Goal: Transaction & Acquisition: Purchase product/service

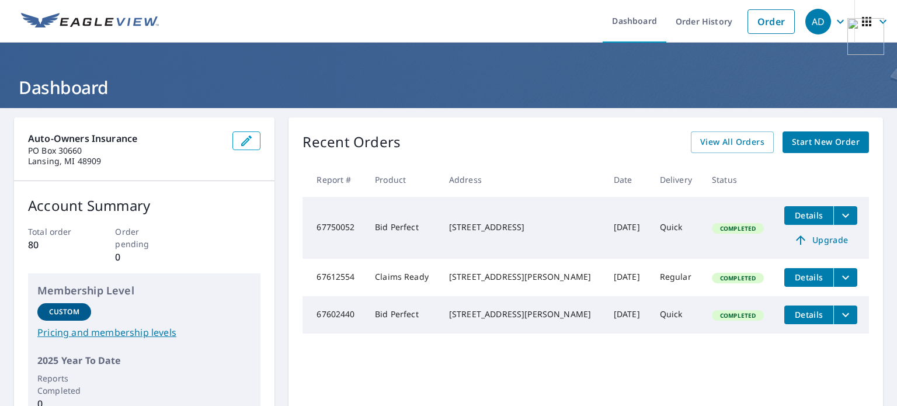
click at [793, 137] on span "Start New Order" at bounding box center [826, 142] width 68 height 15
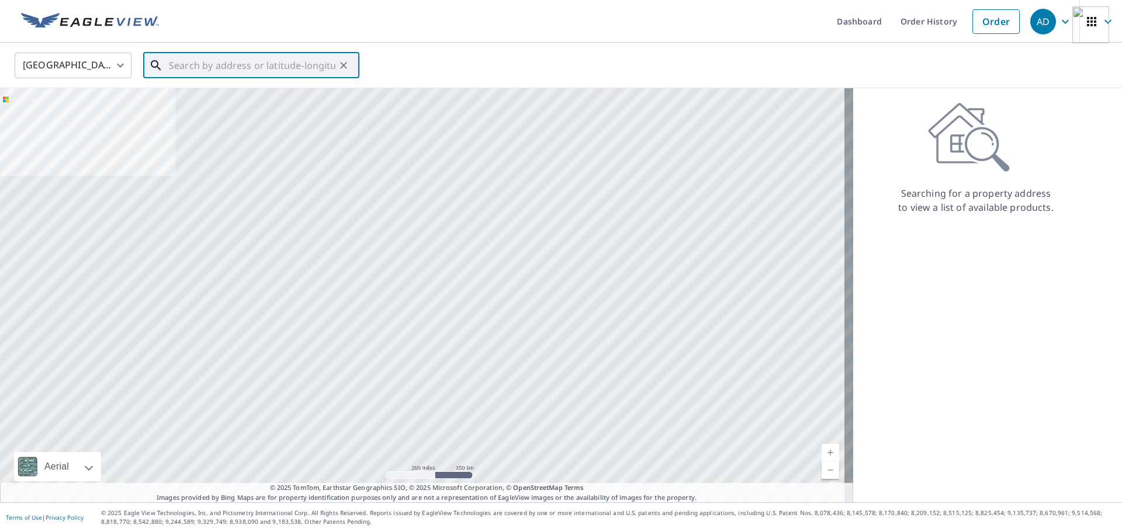
click at [236, 71] on input "text" at bounding box center [252, 65] width 166 height 33
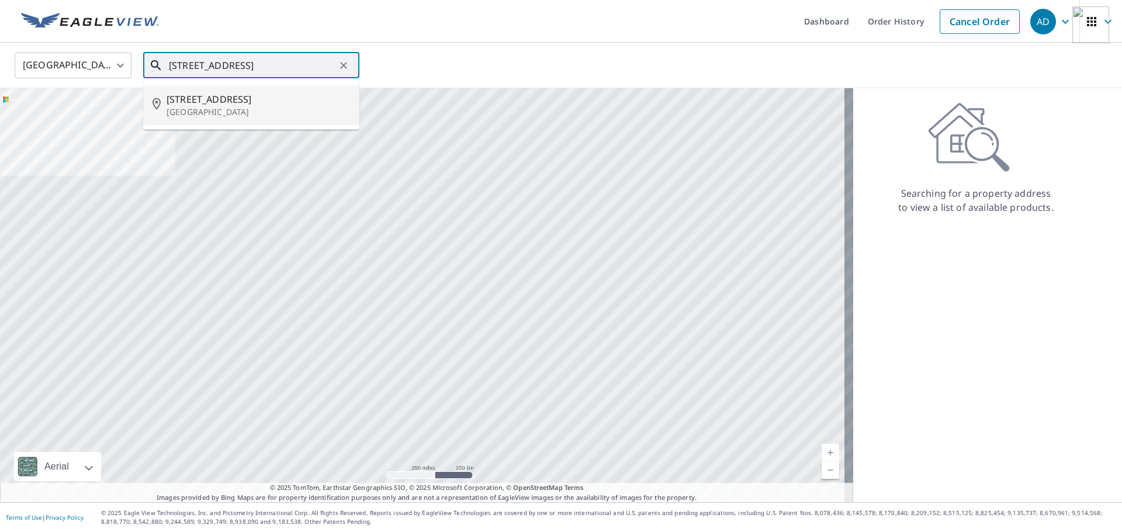
click at [239, 91] on li "[STREET_ADDRESS]" at bounding box center [251, 105] width 216 height 40
type input "[STREET_ADDRESS]"
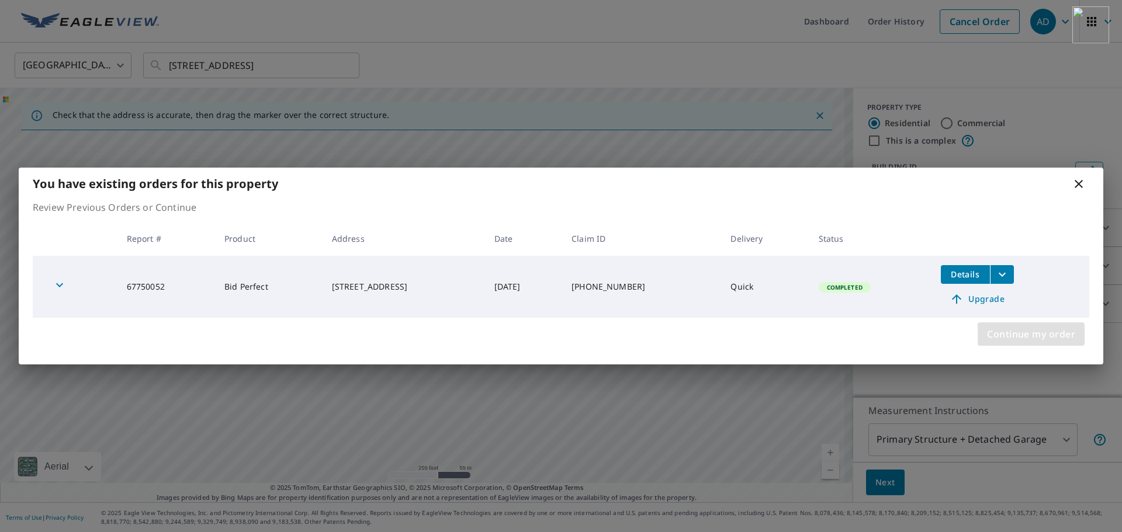
click at [897, 335] on span "Continue my order" at bounding box center [1031, 334] width 88 height 16
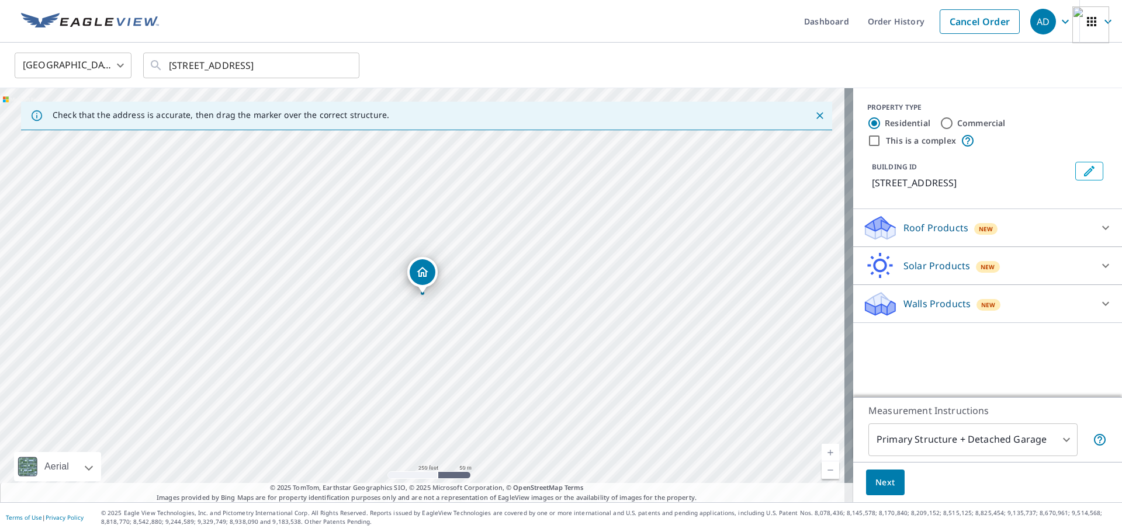
click at [897, 225] on p "Roof Products" at bounding box center [935, 228] width 65 height 14
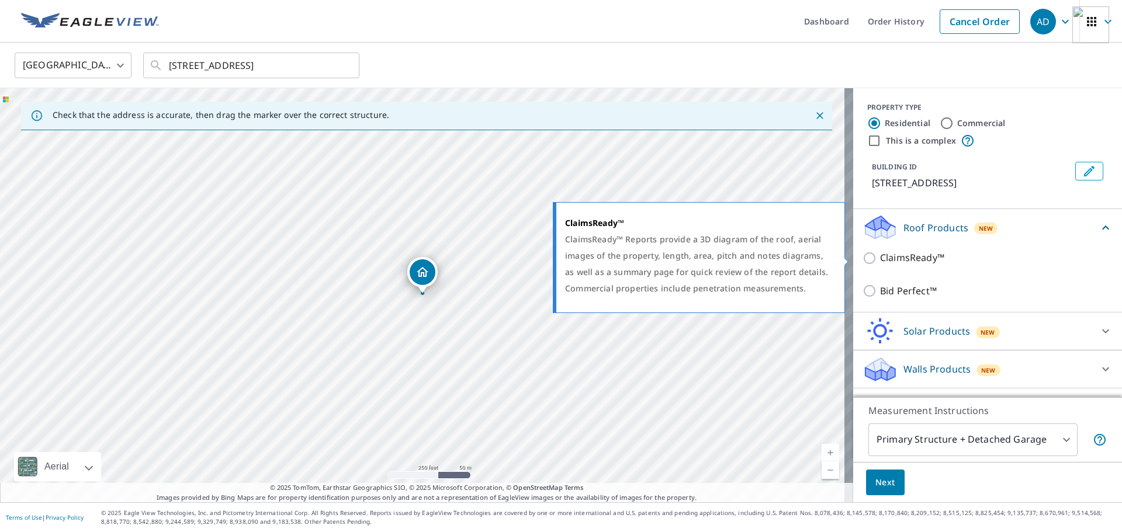
click at [897, 261] on p "ClaimsReady™" at bounding box center [912, 258] width 64 height 15
click at [880, 261] on input "ClaimsReady™" at bounding box center [871, 258] width 18 height 14
checkbox input "true"
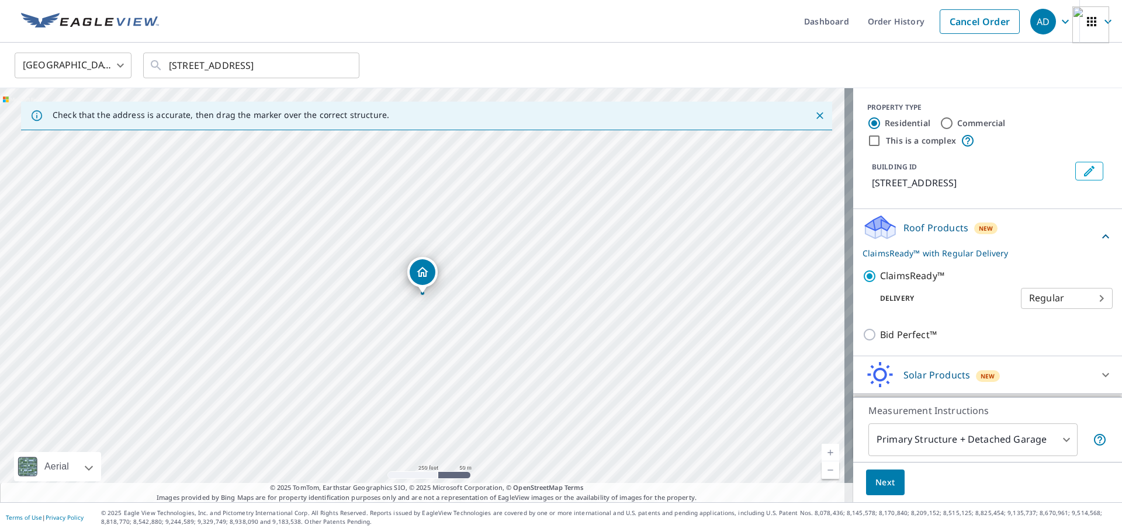
click at [897, 301] on body "AD AD Dashboard Order History Cancel Order AD [GEOGRAPHIC_DATA] [GEOGRAPHIC_DAT…" at bounding box center [561, 266] width 1122 height 532
click at [897, 296] on li "Regular" at bounding box center [1049, 298] width 92 height 21
click at [880, 405] on span "Next" at bounding box center [885, 482] width 20 height 15
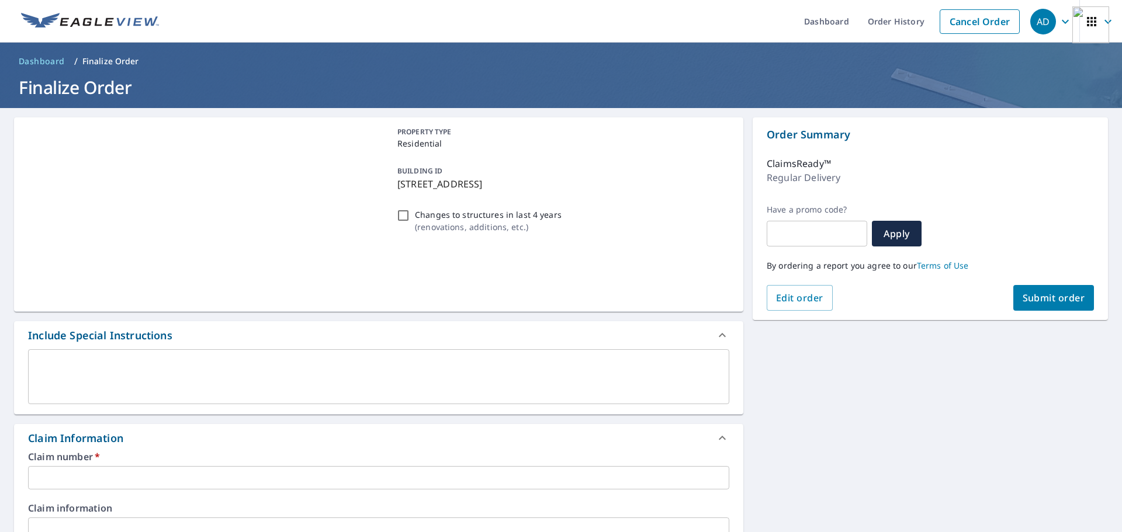
click at [897, 306] on button "Submit order" at bounding box center [1053, 298] width 81 height 26
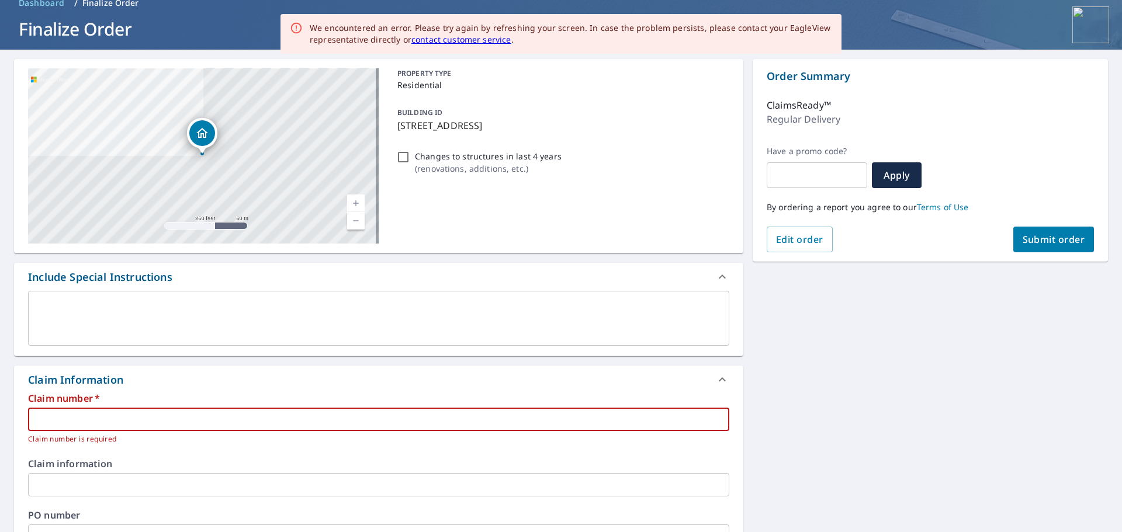
click at [116, 405] on input "text" at bounding box center [378, 419] width 701 height 23
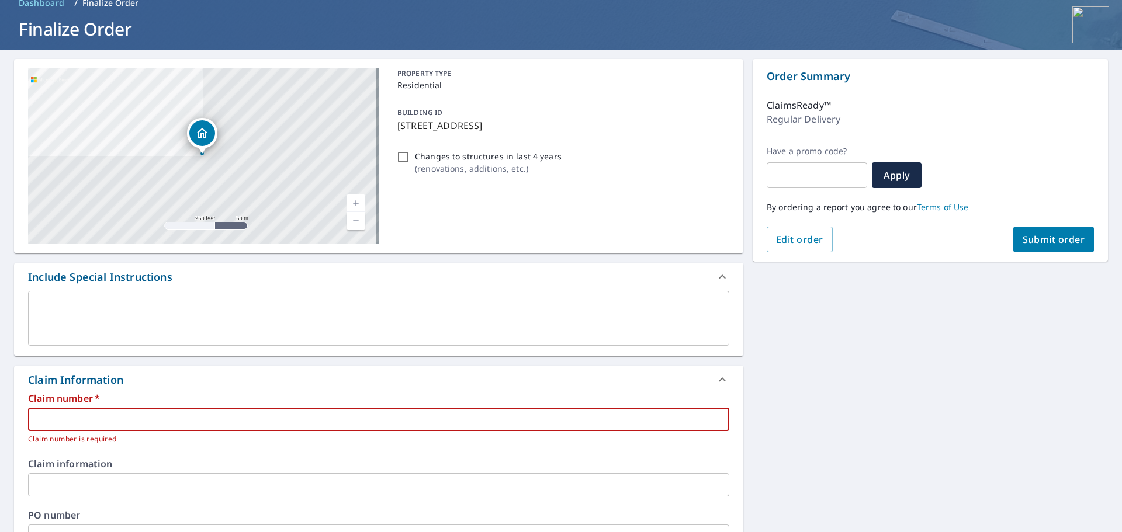
paste input "[PHONE_NUMBER]"
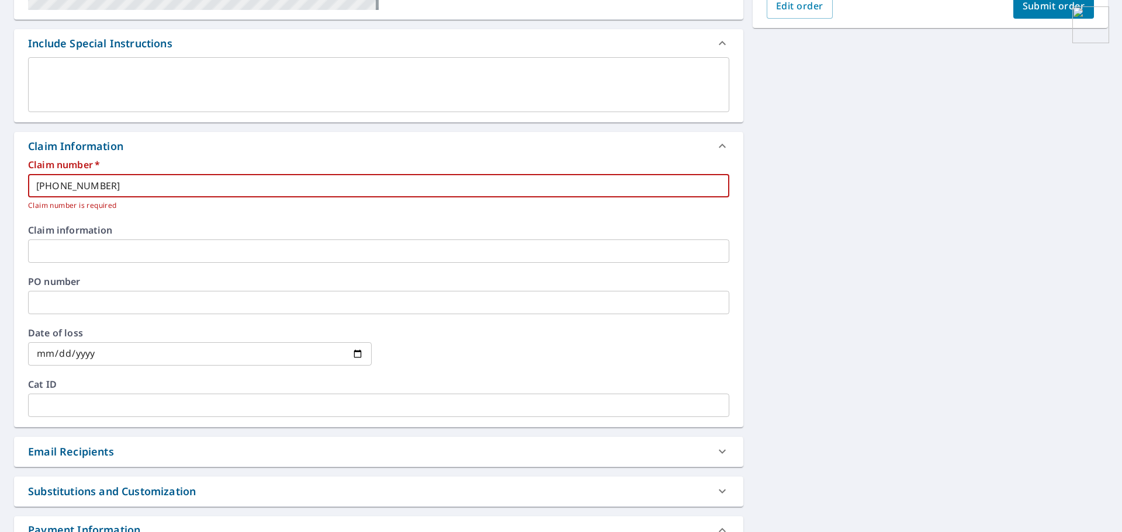
scroll to position [350, 0]
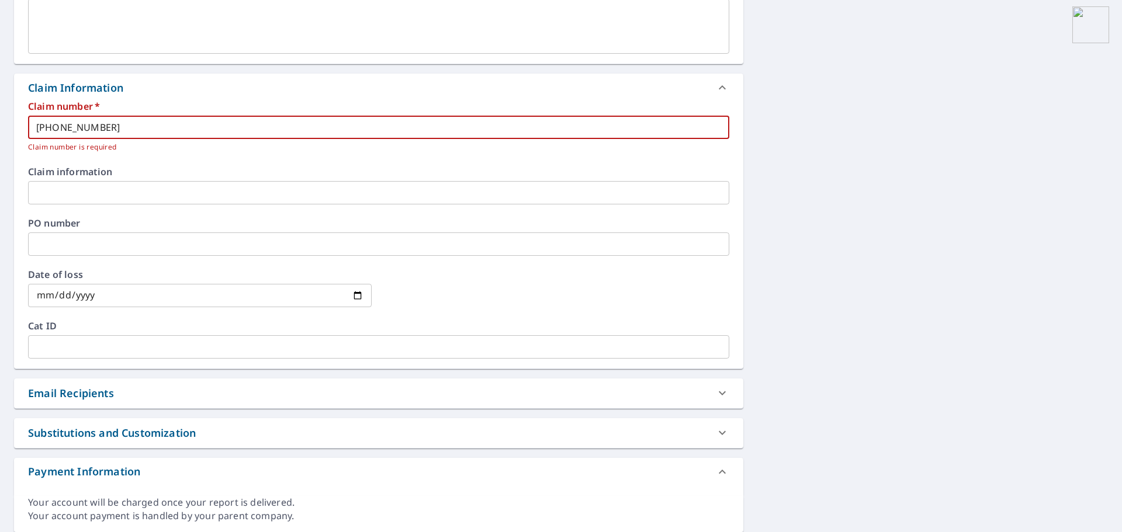
type input "[PHONE_NUMBER]"
click at [256, 311] on div "Date of loss ​" at bounding box center [378, 295] width 701 height 51
click at [253, 297] on input "date" at bounding box center [199, 295] width 343 height 23
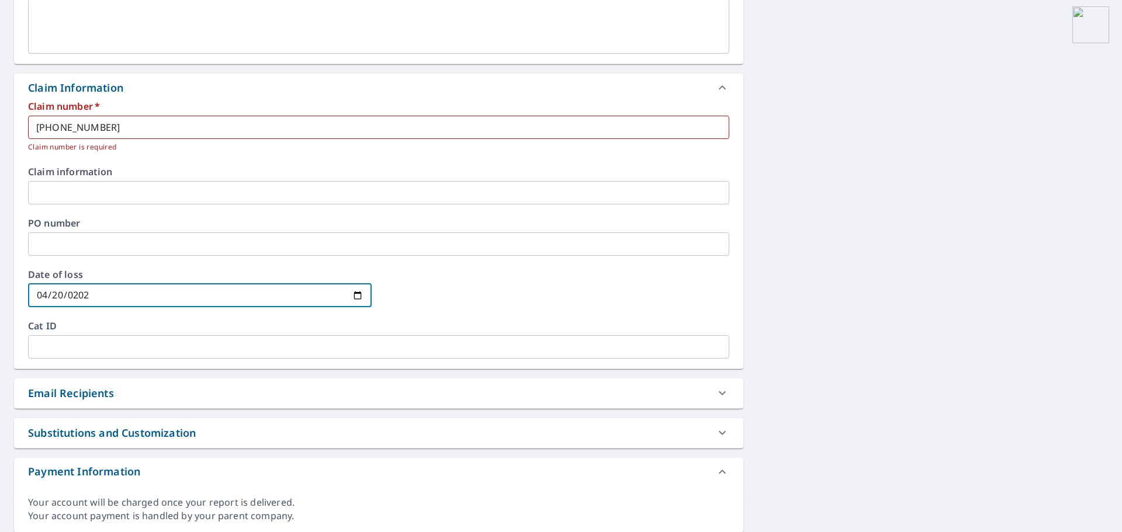
type input "[DATE]"
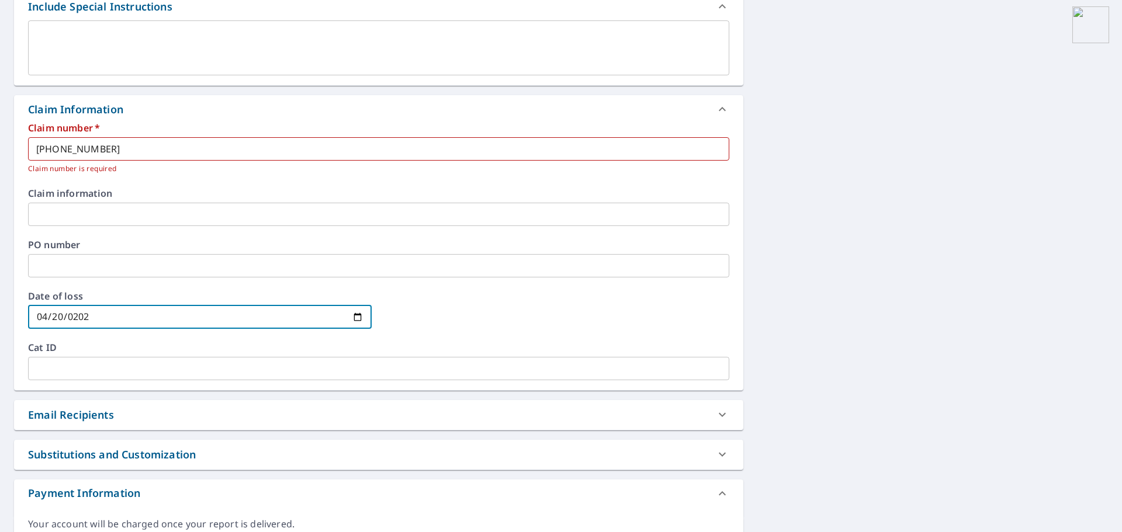
scroll to position [390, 0]
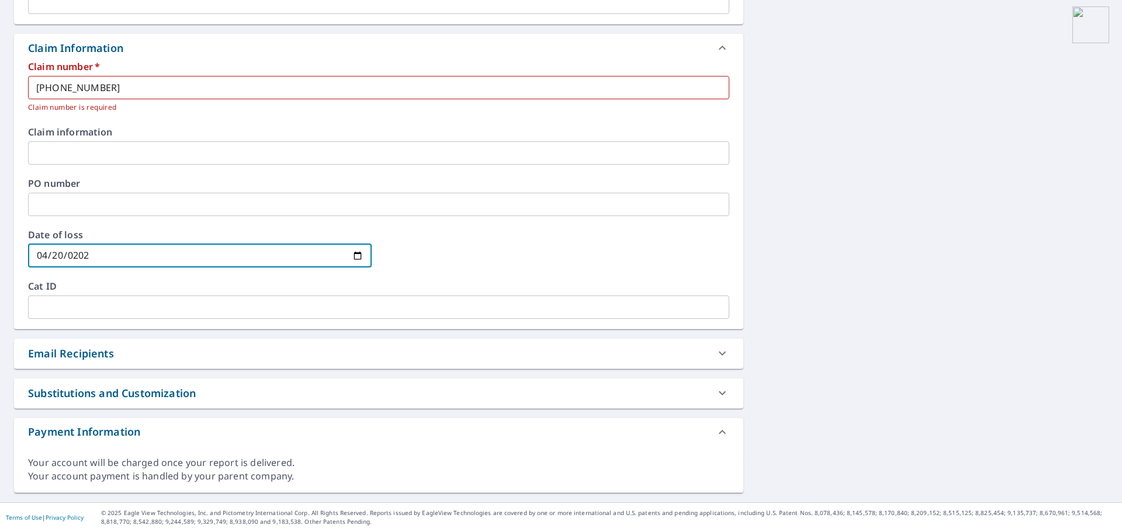
click at [112, 360] on div "Email Recipients" at bounding box center [71, 354] width 86 height 16
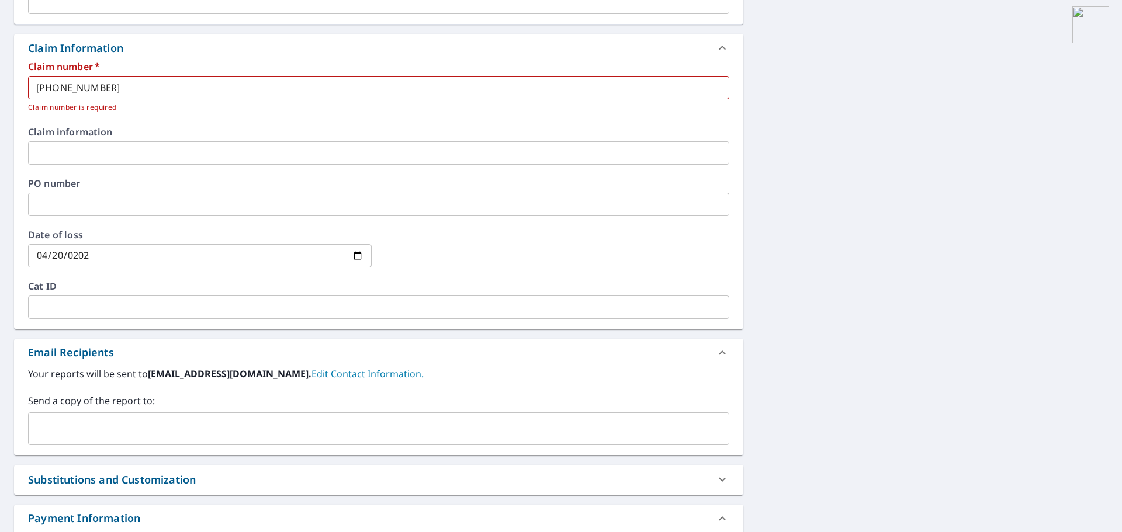
click at [118, 405] on input "text" at bounding box center [369, 429] width 673 height 22
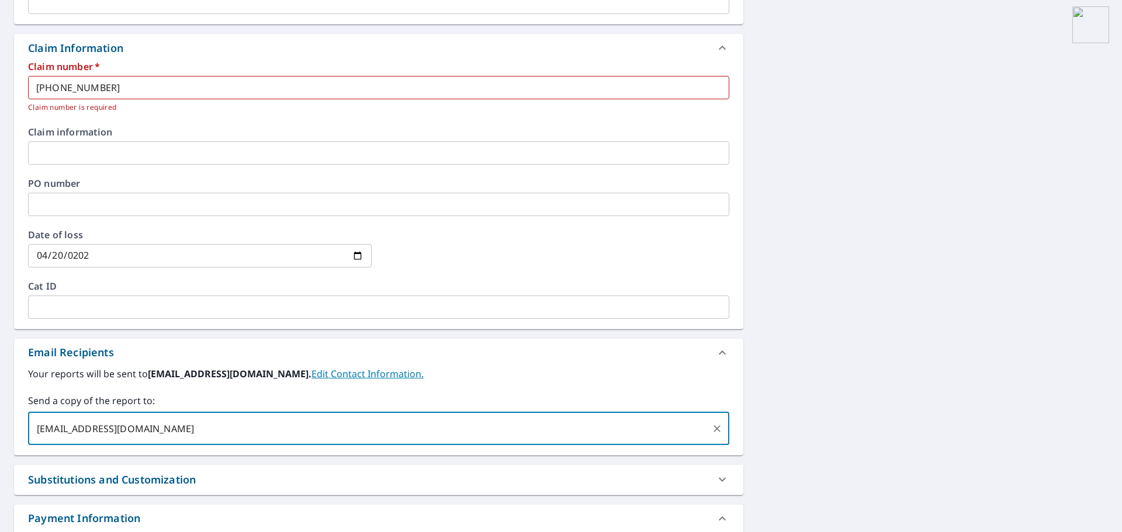
scroll to position [0, 0]
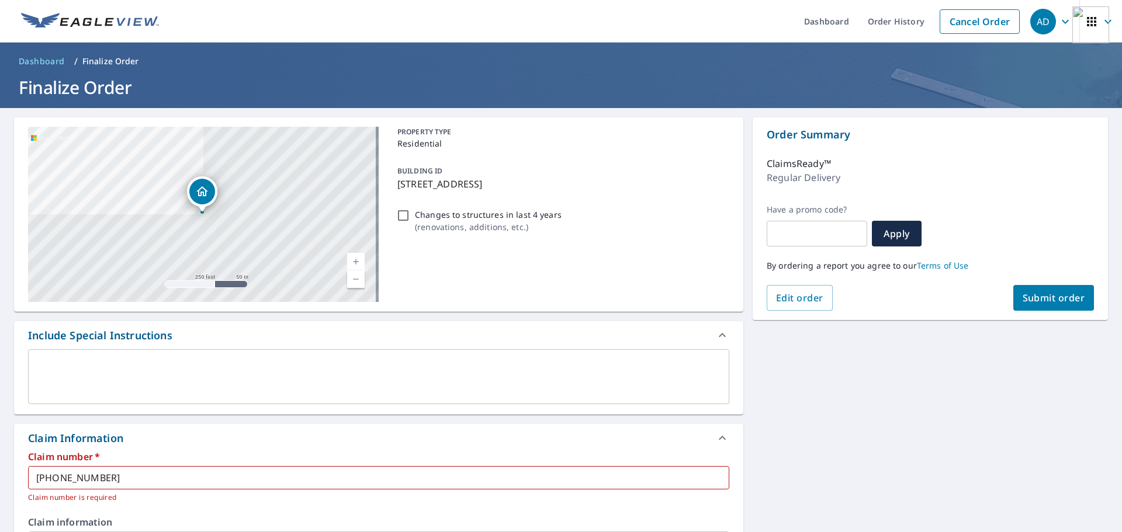
type input "[EMAIL_ADDRESS][DOMAIN_NAME]"
click at [897, 299] on span "Submit order" at bounding box center [1053, 297] width 63 height 13
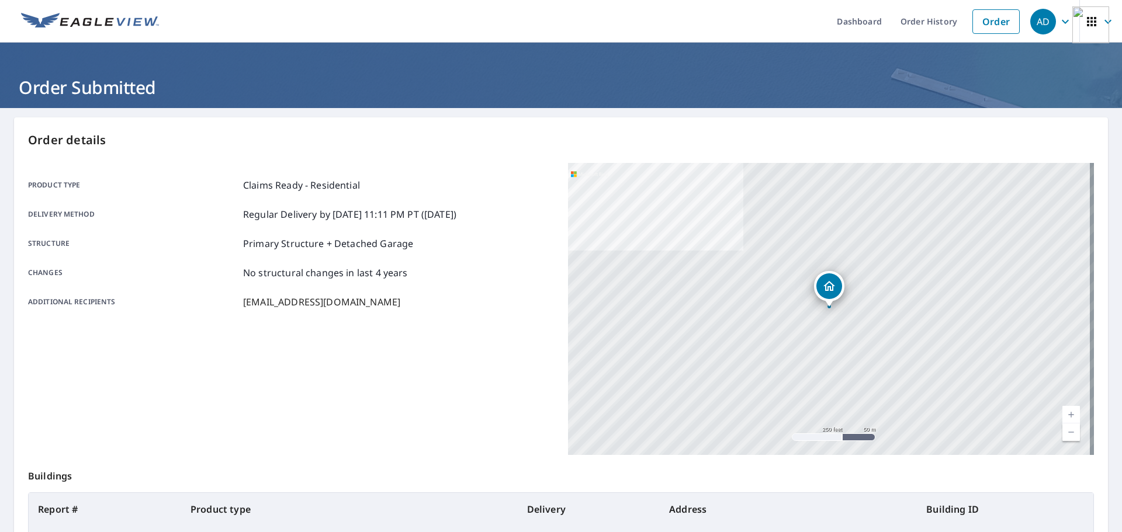
scroll to position [117, 0]
